Goal: Task Accomplishment & Management: Manage account settings

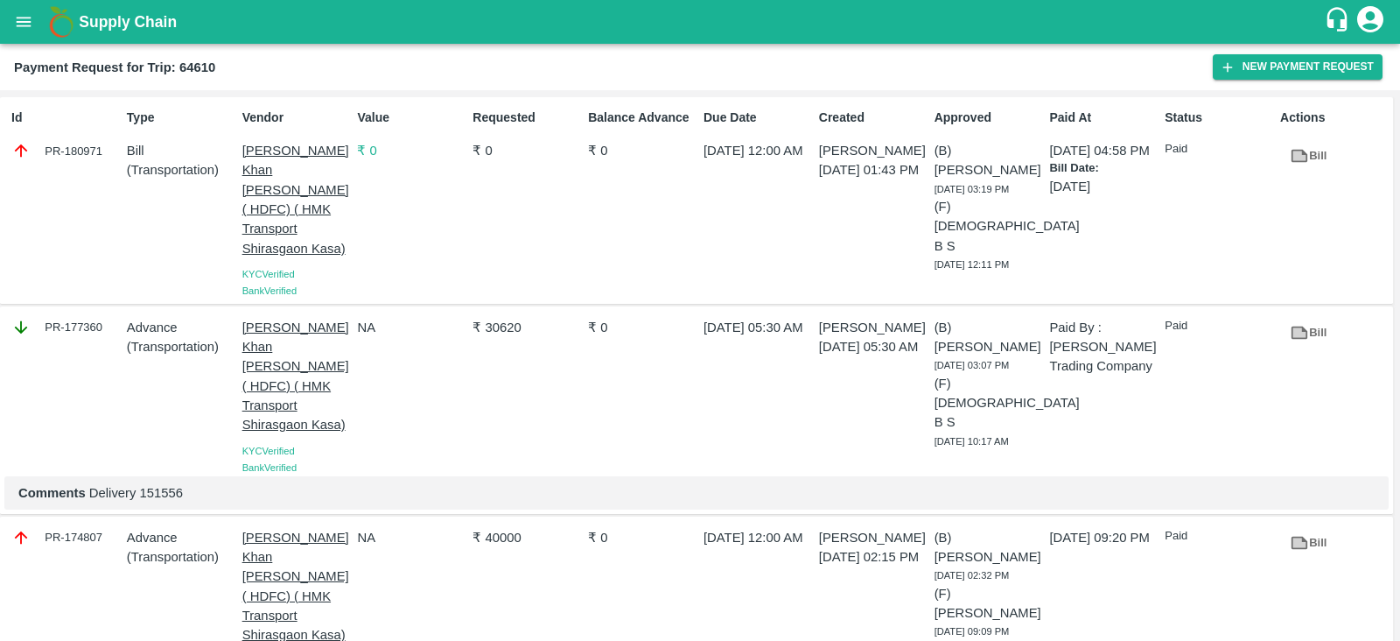
click at [24, 21] on icon "open drawer" at bounding box center [24, 22] width 15 height 10
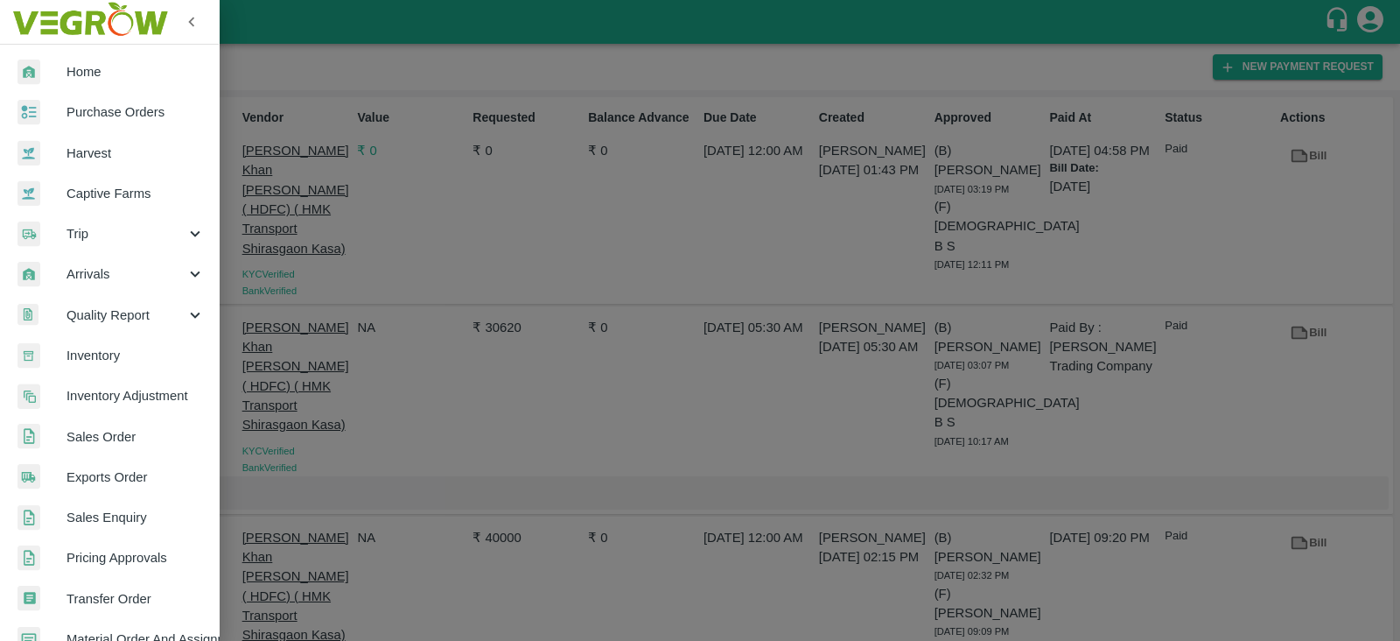
click at [129, 235] on span "Trip" at bounding box center [126, 233] width 119 height 19
click at [129, 267] on span "Fruit Movement" at bounding box center [143, 273] width 124 height 19
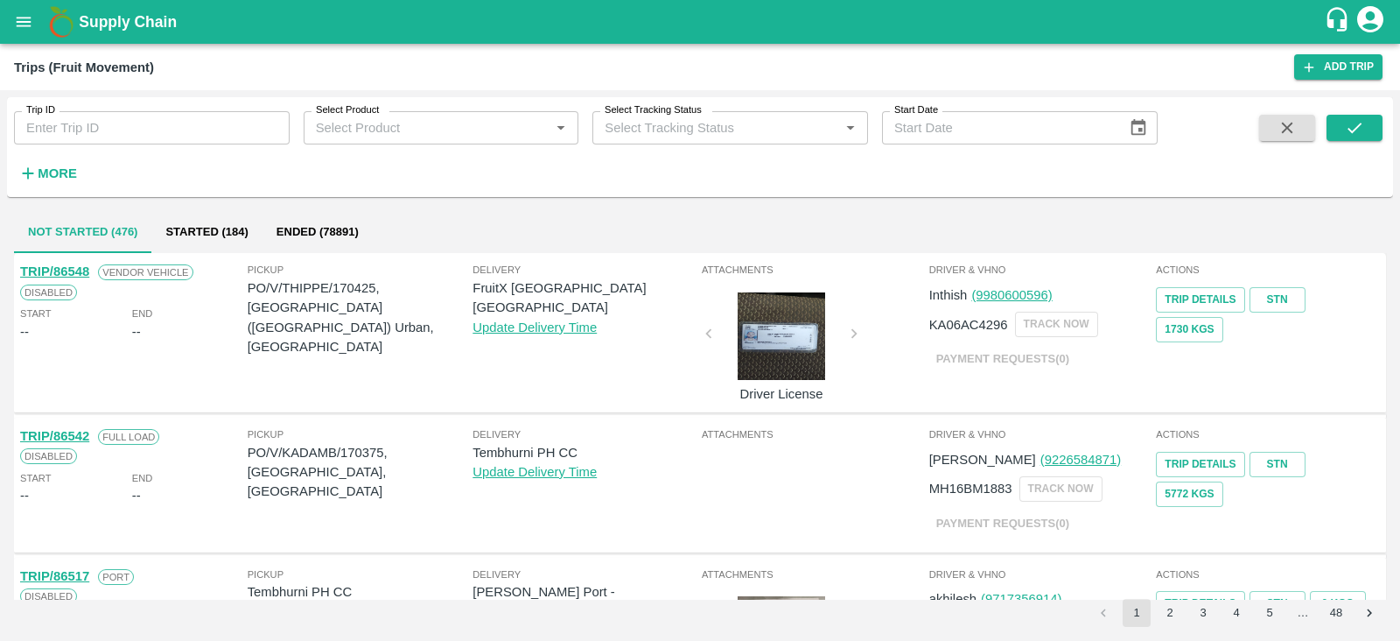
click at [23, 14] on icon "open drawer" at bounding box center [23, 21] width 19 height 19
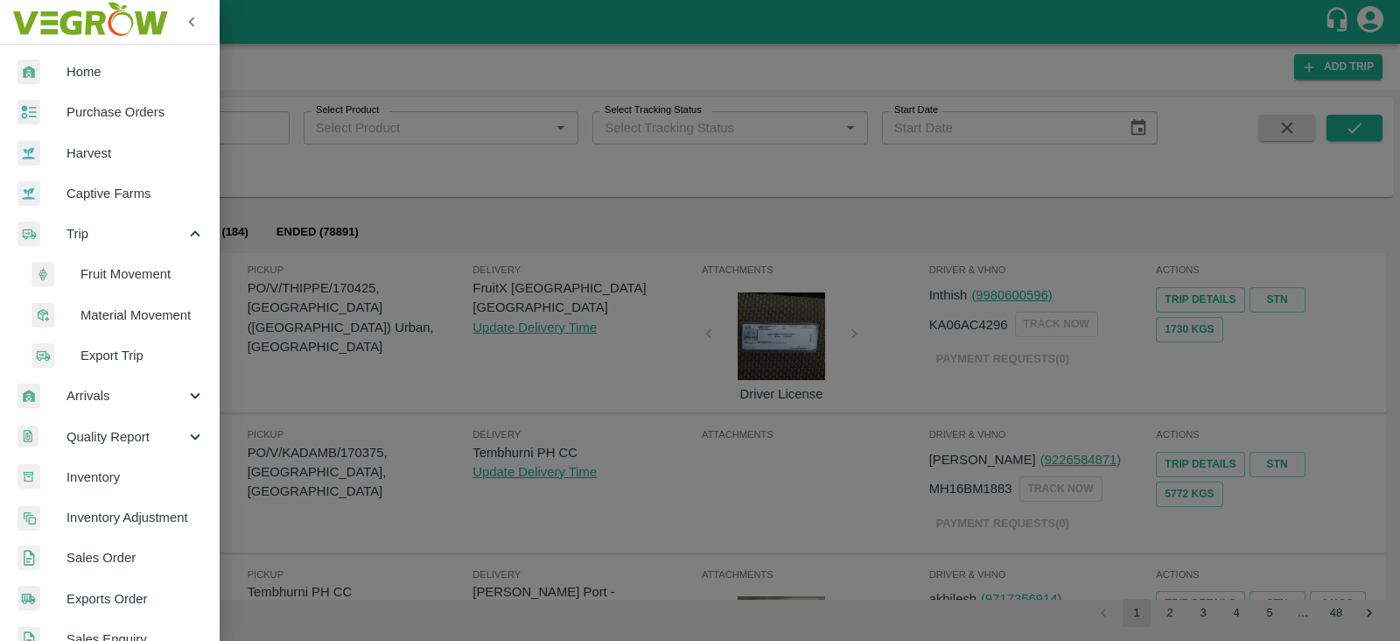
scroll to position [477, 0]
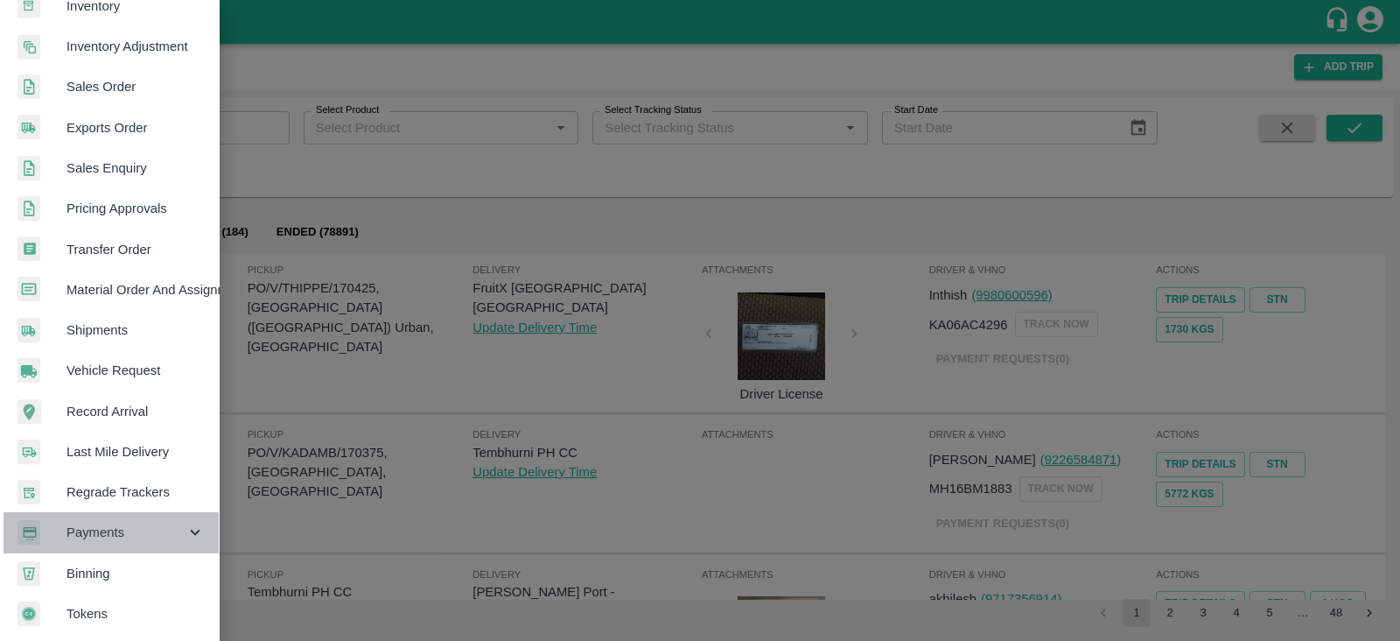
click at [134, 523] on span "Payments" at bounding box center [126, 532] width 119 height 19
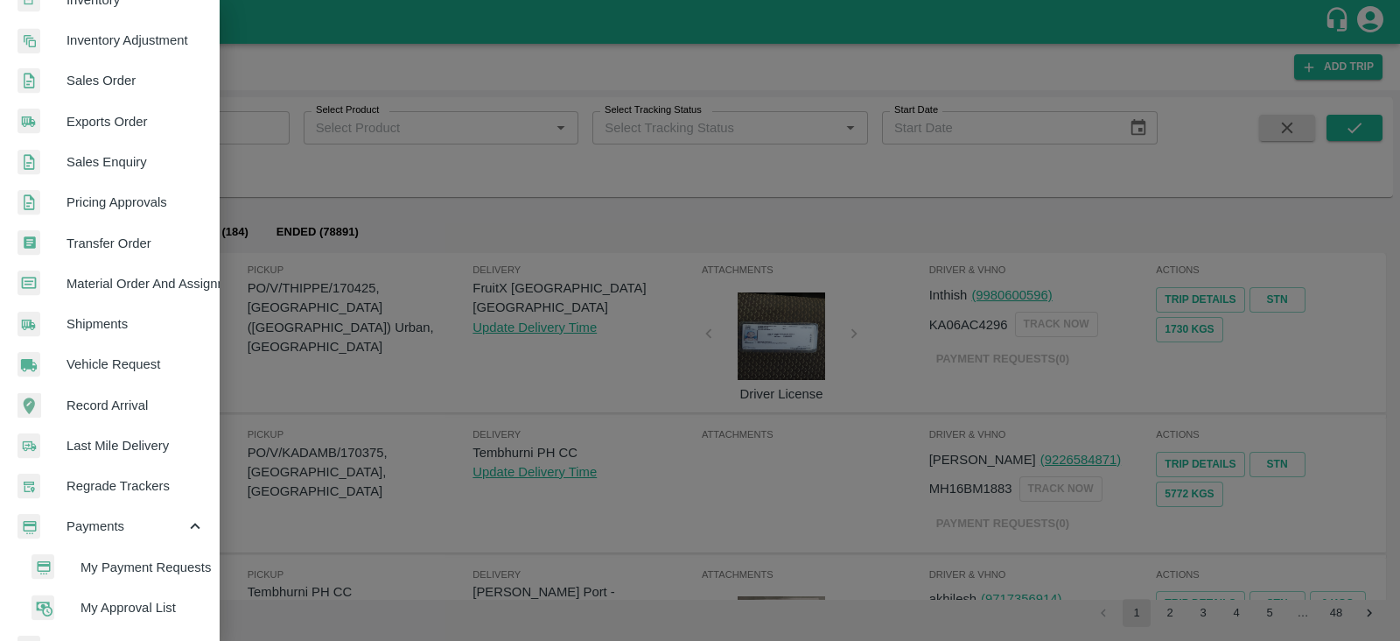
click at [134, 598] on span "My Approval List" at bounding box center [143, 607] width 124 height 19
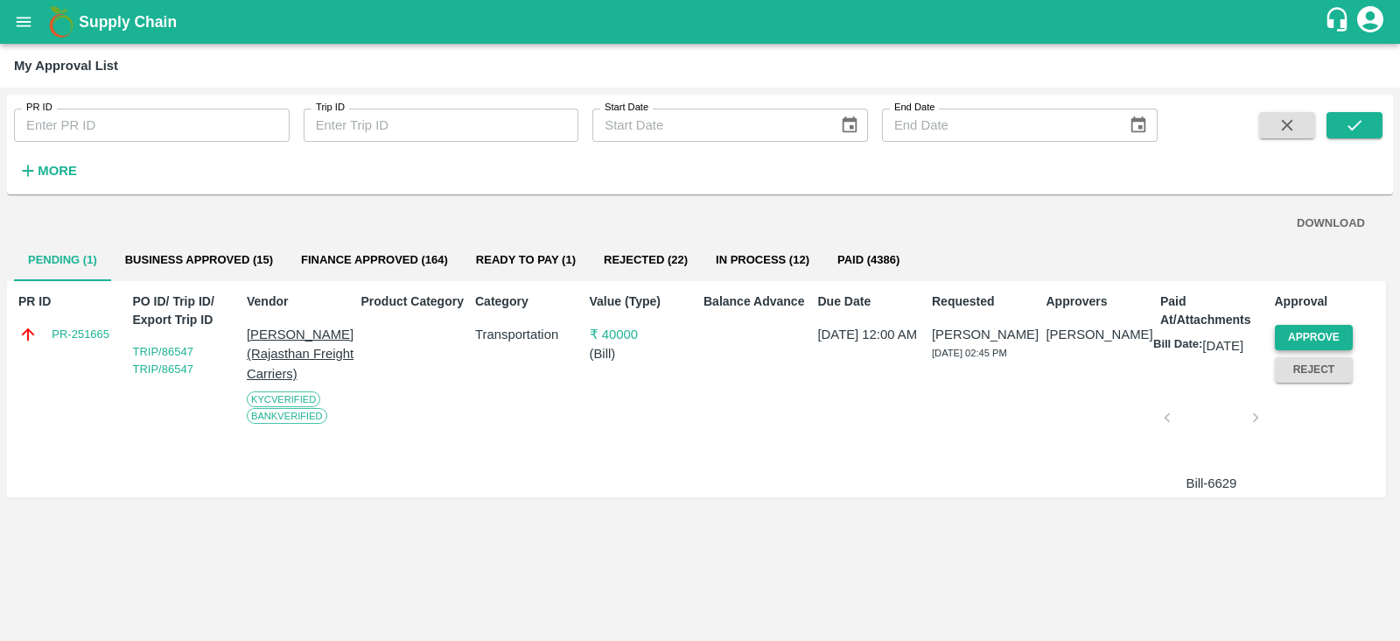
click at [1322, 331] on button "Approve" at bounding box center [1314, 337] width 79 height 25
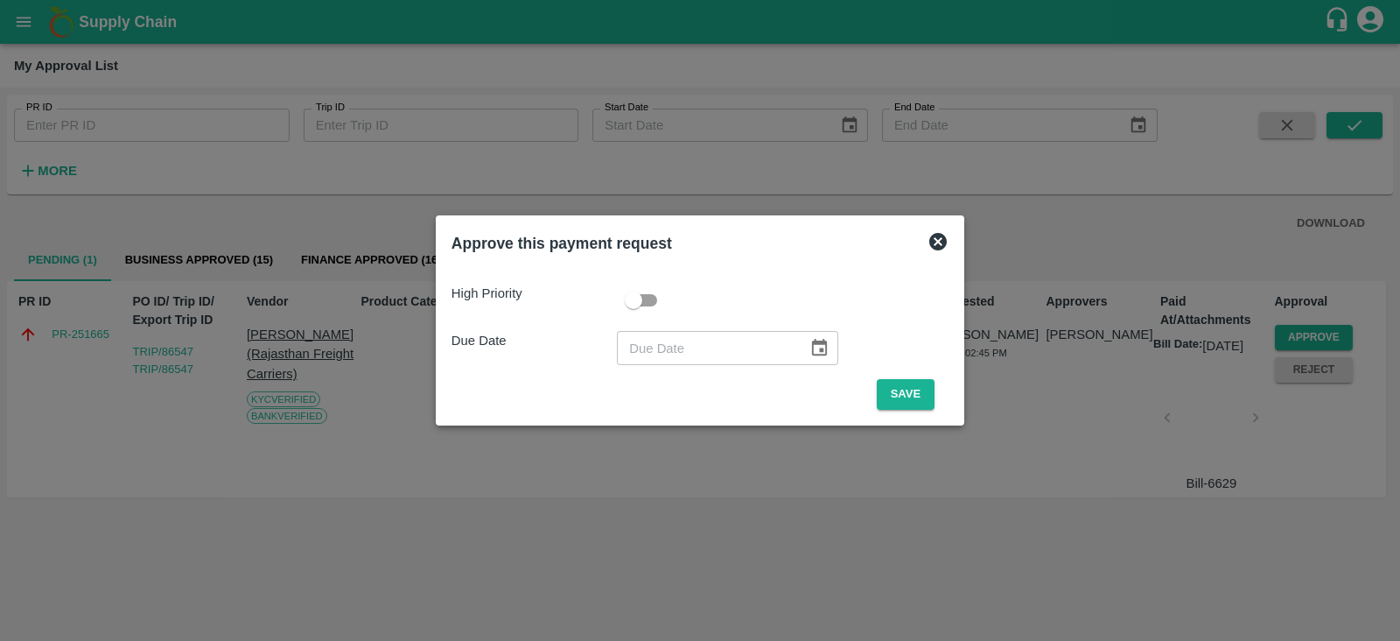
click at [640, 296] on input "checkbox" at bounding box center [634, 300] width 100 height 33
checkbox input "true"
click at [814, 347] on icon "Choose date" at bounding box center [819, 347] width 19 height 19
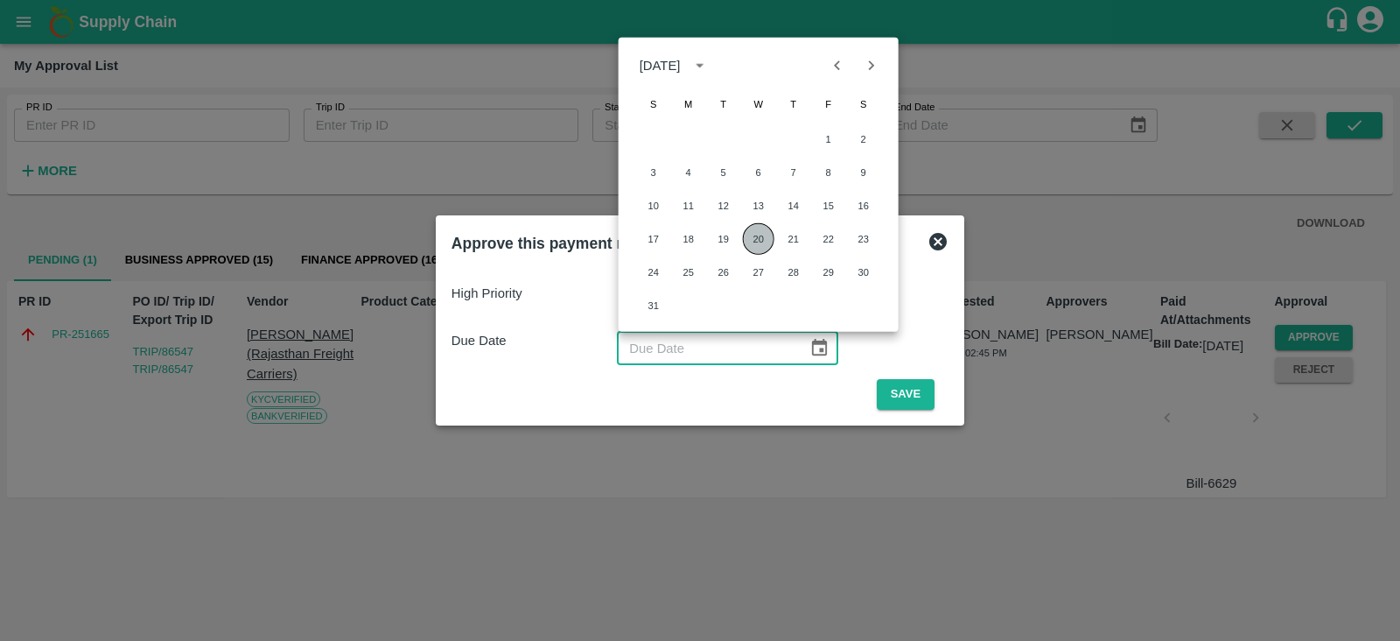
click at [754, 226] on button "20" at bounding box center [759, 239] width 32 height 32
type input "[DATE]"
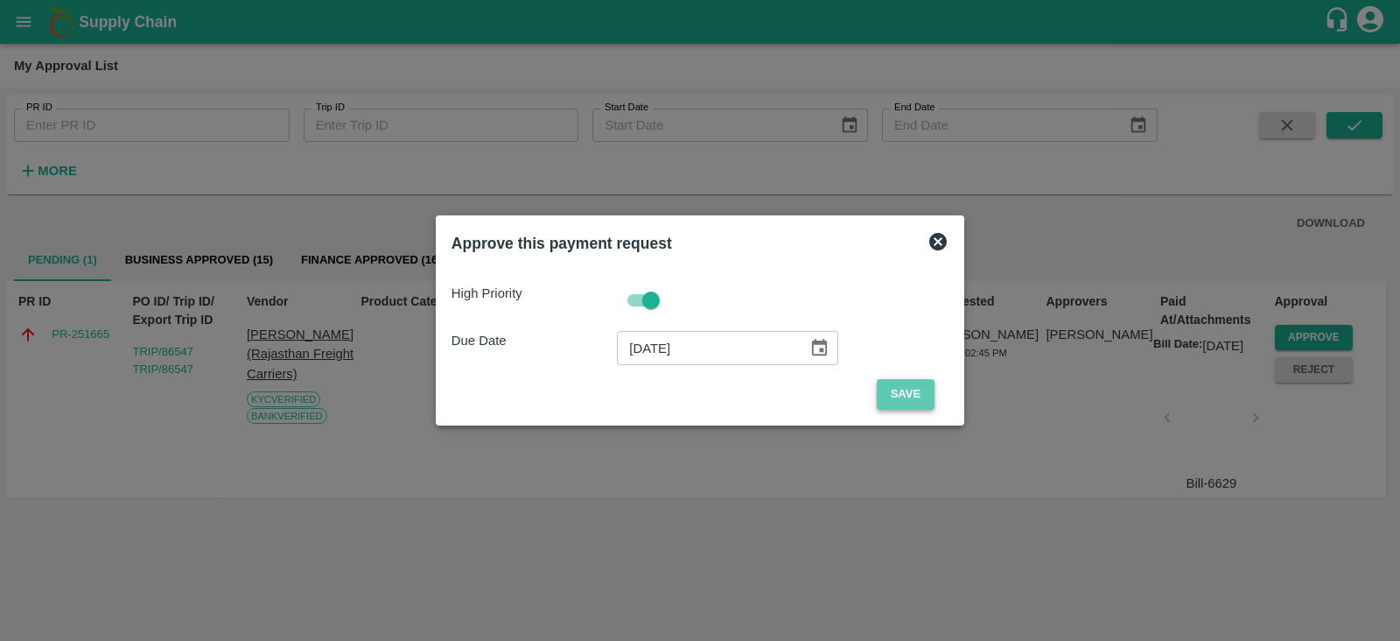
click at [888, 389] on button "Save" at bounding box center [906, 394] width 58 height 31
